Goal: Transaction & Acquisition: Purchase product/service

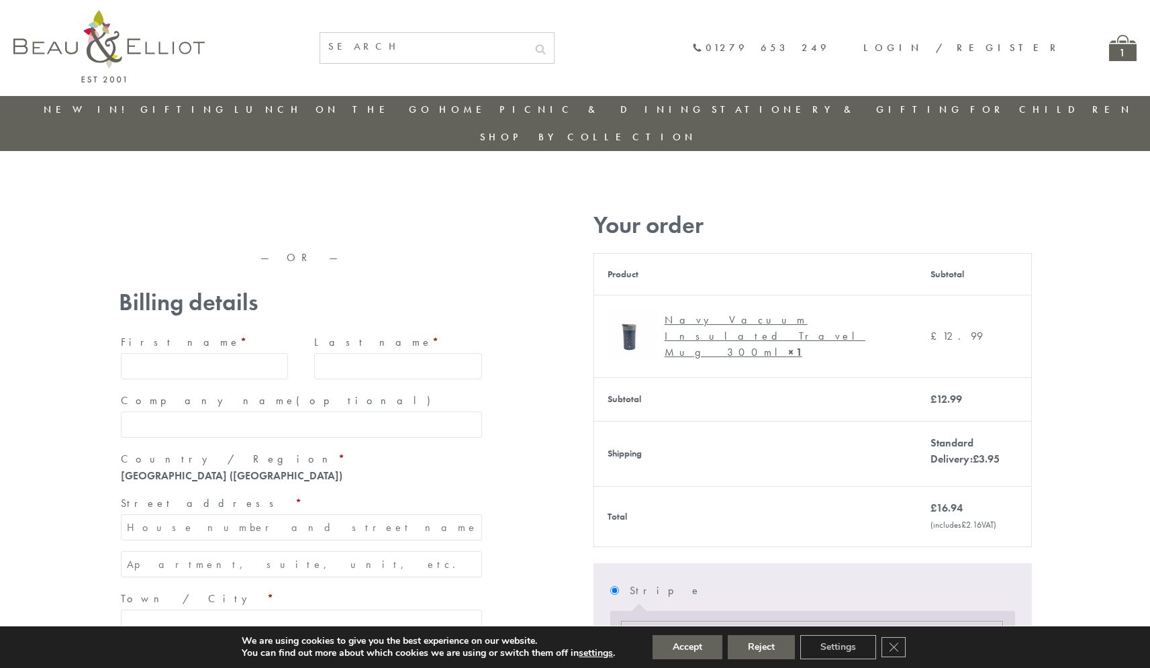
type input "[EMAIL_ADDRESS][DOMAIN_NAME]"
type input "[PERSON_NAME]"
type input "23, [GEOGRAPHIC_DATA], [GEOGRAPHIC_DATA]"
type input "[GEOGRAPHIC_DATA]"
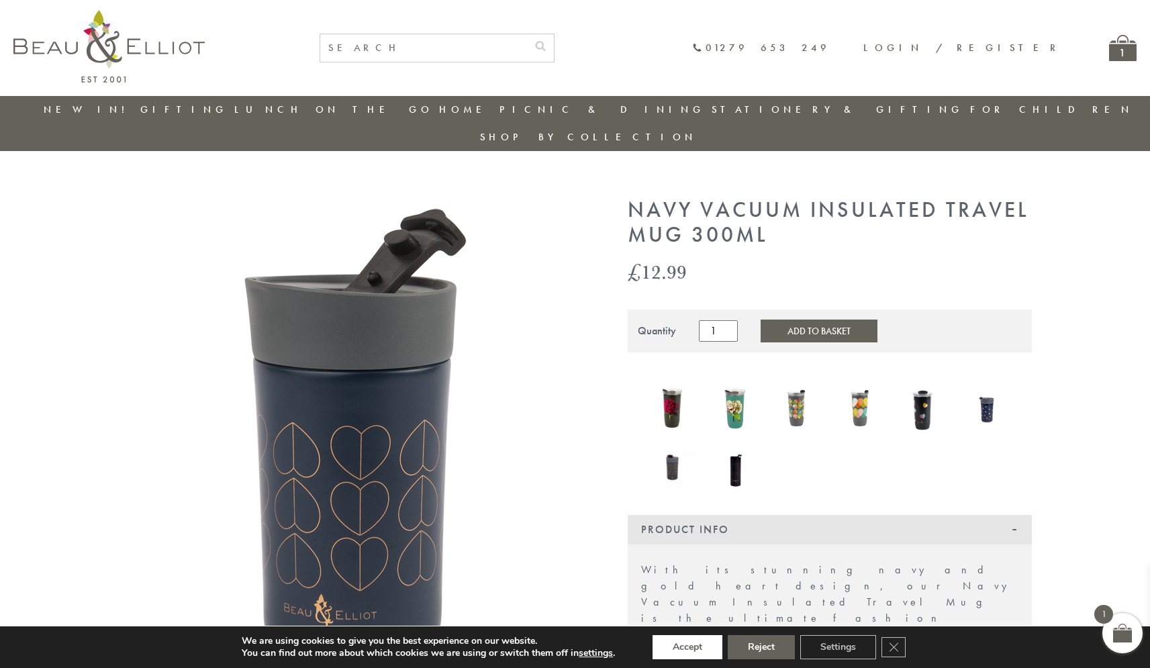
click at [688, 647] on button "Accept" at bounding box center [688, 647] width 70 height 24
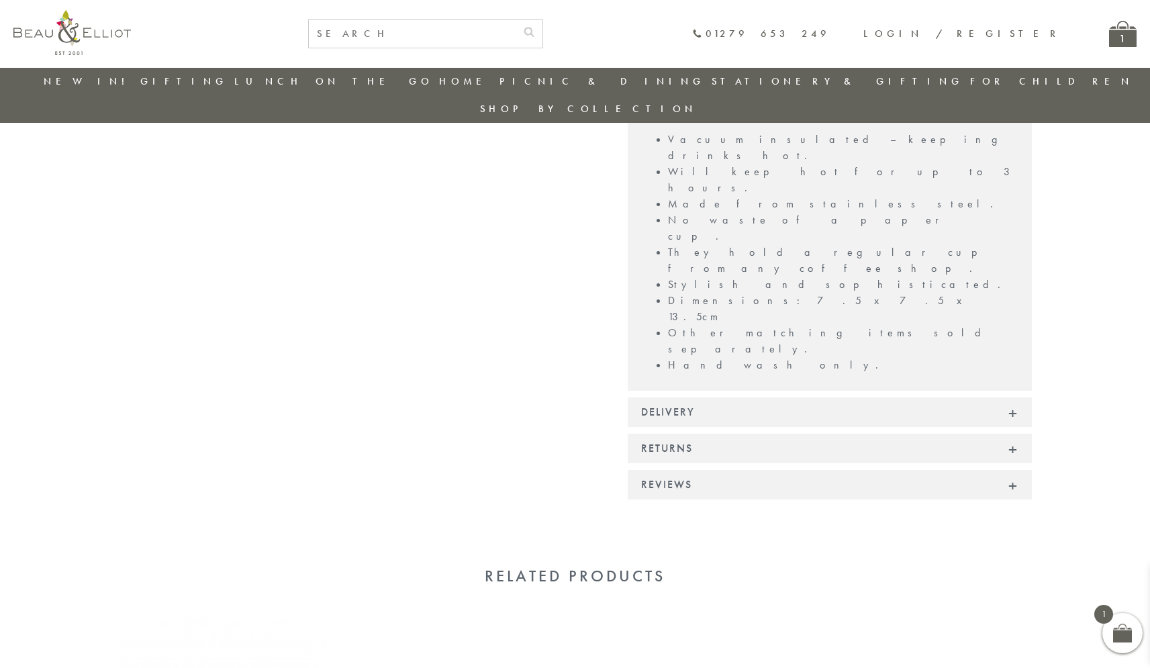
scroll to position [904, 0]
